Goal: Information Seeking & Learning: Learn about a topic

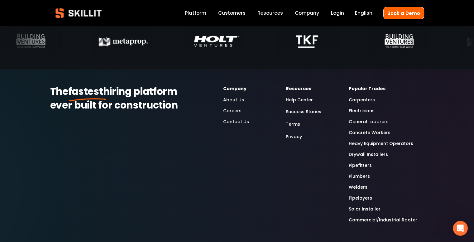
scroll to position [1909, 0]
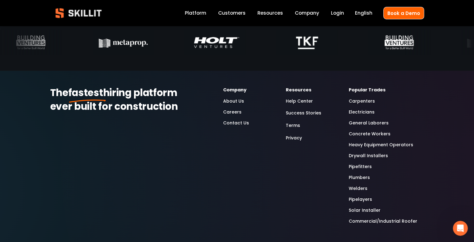
click at [230, 114] on link "Careers" at bounding box center [232, 111] width 18 height 7
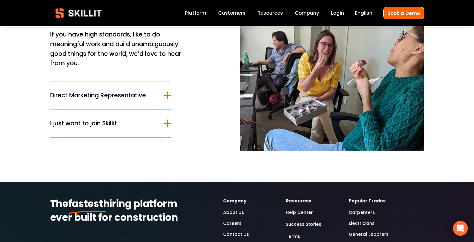
scroll to position [58, 0]
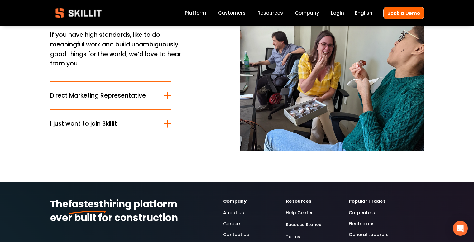
click at [141, 128] on button "I just want to join Skillit" at bounding box center [110, 124] width 121 height 28
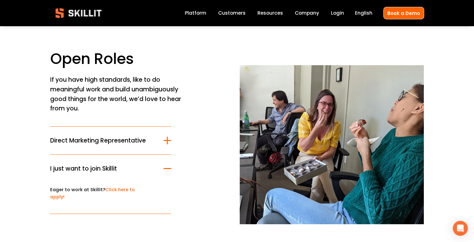
scroll to position [0, 0]
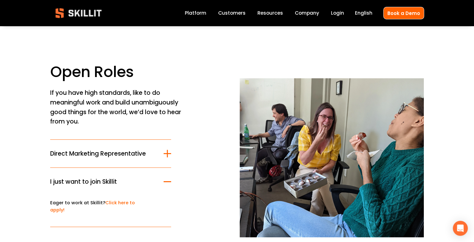
click at [94, 13] on img at bounding box center [78, 13] width 57 height 19
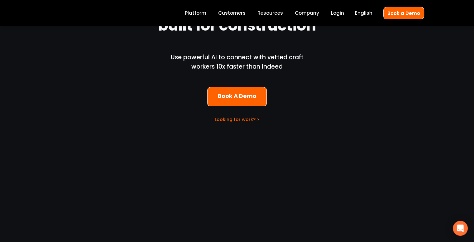
scroll to position [59, 0]
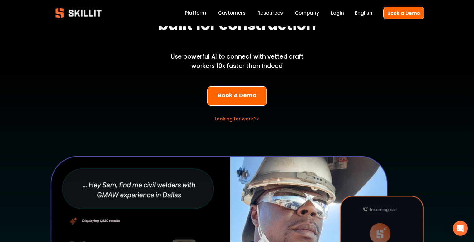
click at [232, 119] on link "Looking for work? >" at bounding box center [237, 119] width 45 height 6
